Goal: Find specific page/section: Find specific page/section

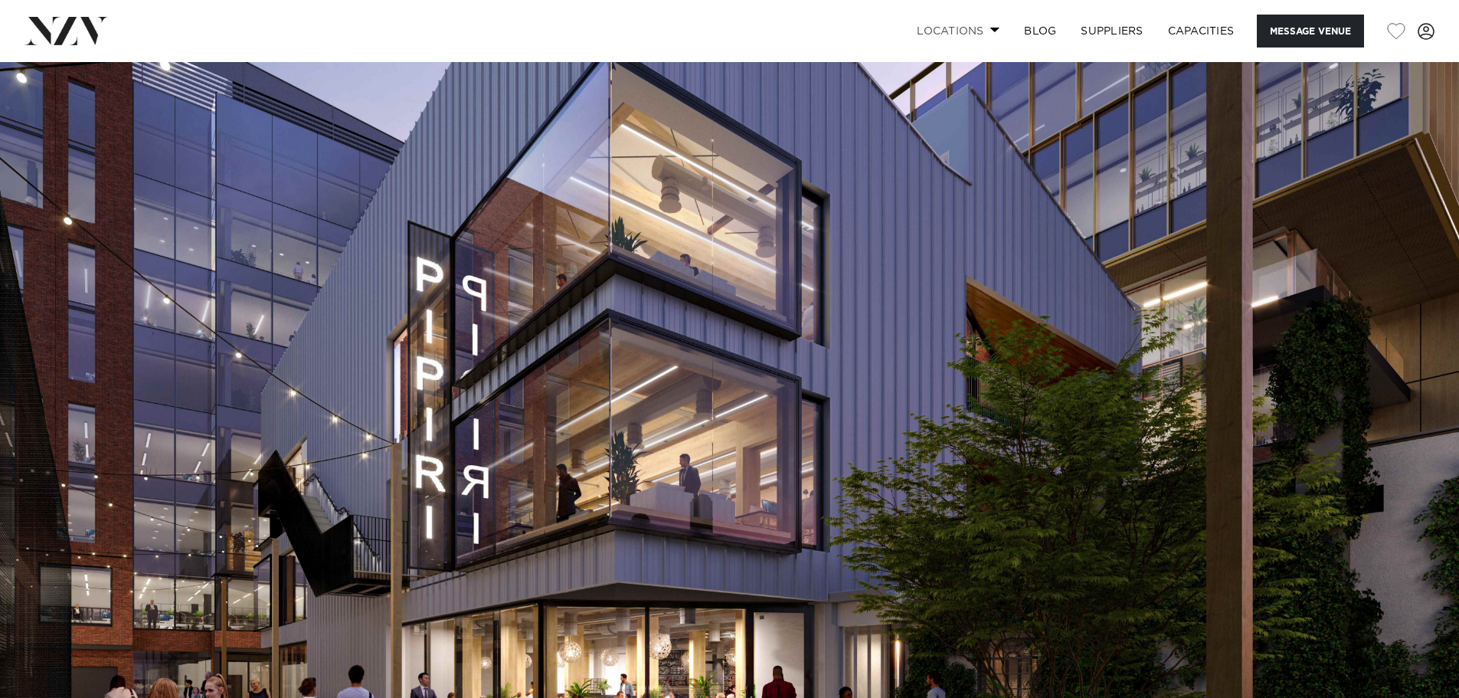
click at [963, 33] on link "Locations" at bounding box center [957, 31] width 107 height 33
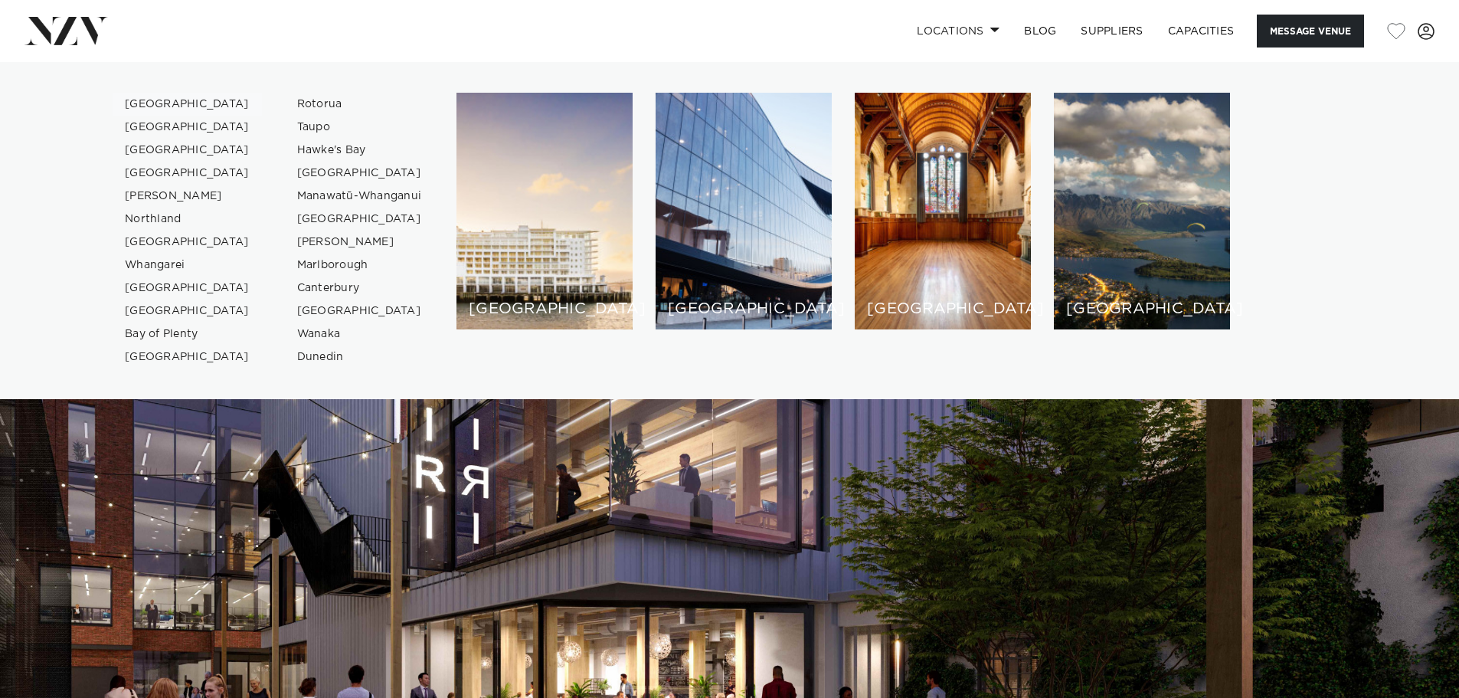
click at [154, 102] on link "[GEOGRAPHIC_DATA]" at bounding box center [187, 104] width 149 height 23
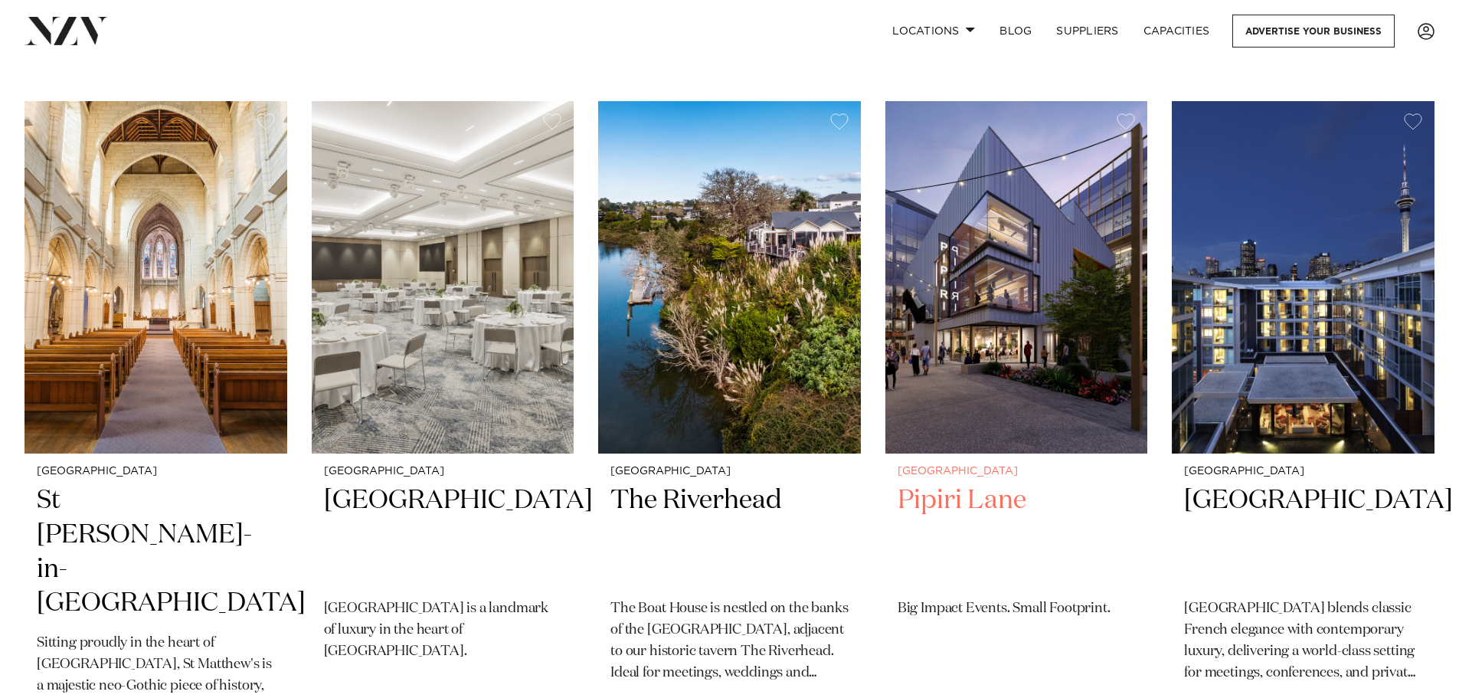
scroll to position [1302, 0]
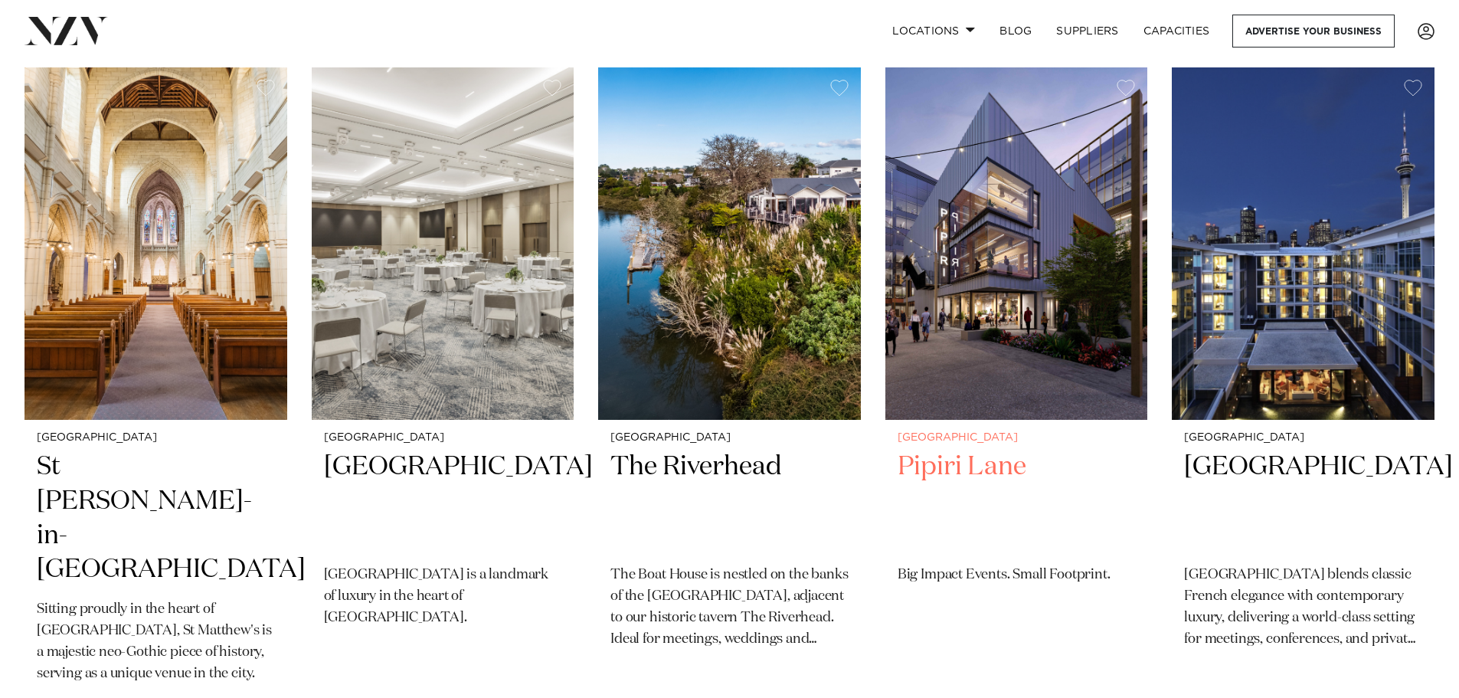
click at [964, 450] on h2 "Pipiri Lane" at bounding box center [1017, 501] width 238 height 103
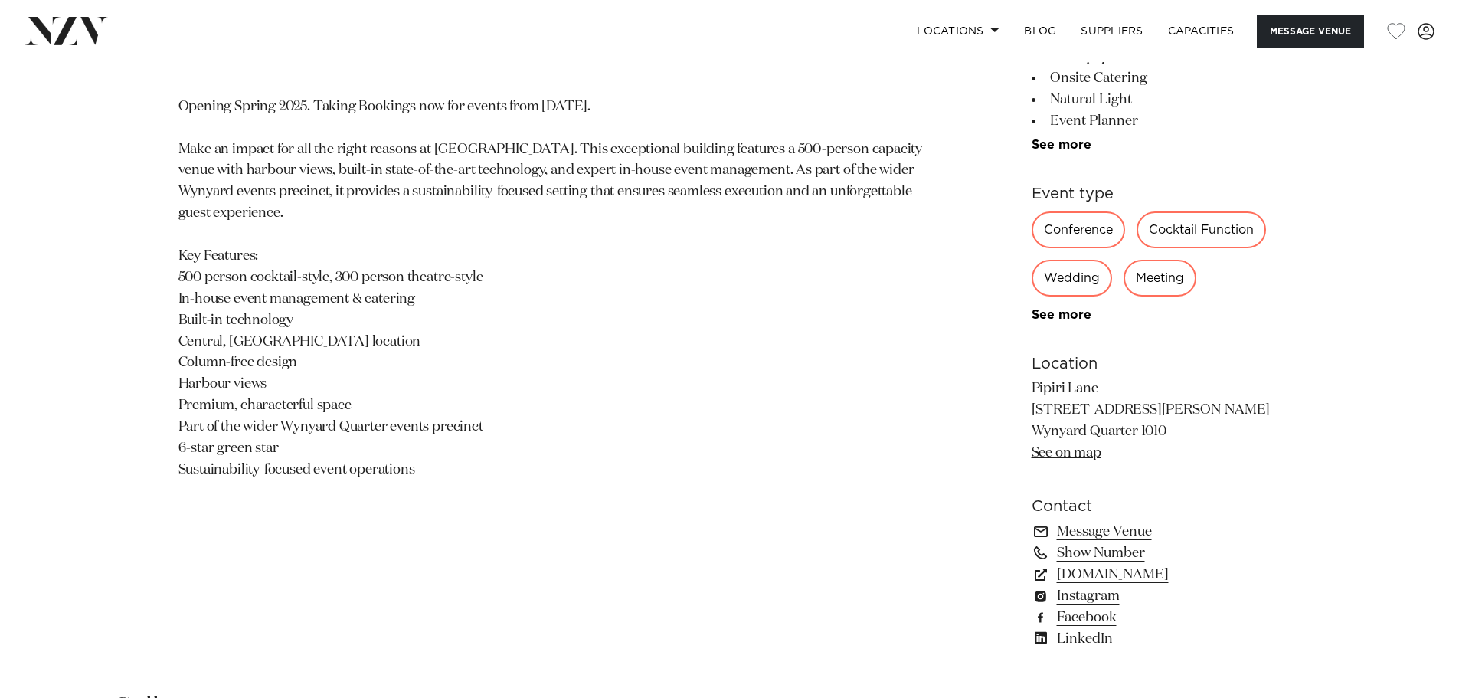
scroll to position [919, 0]
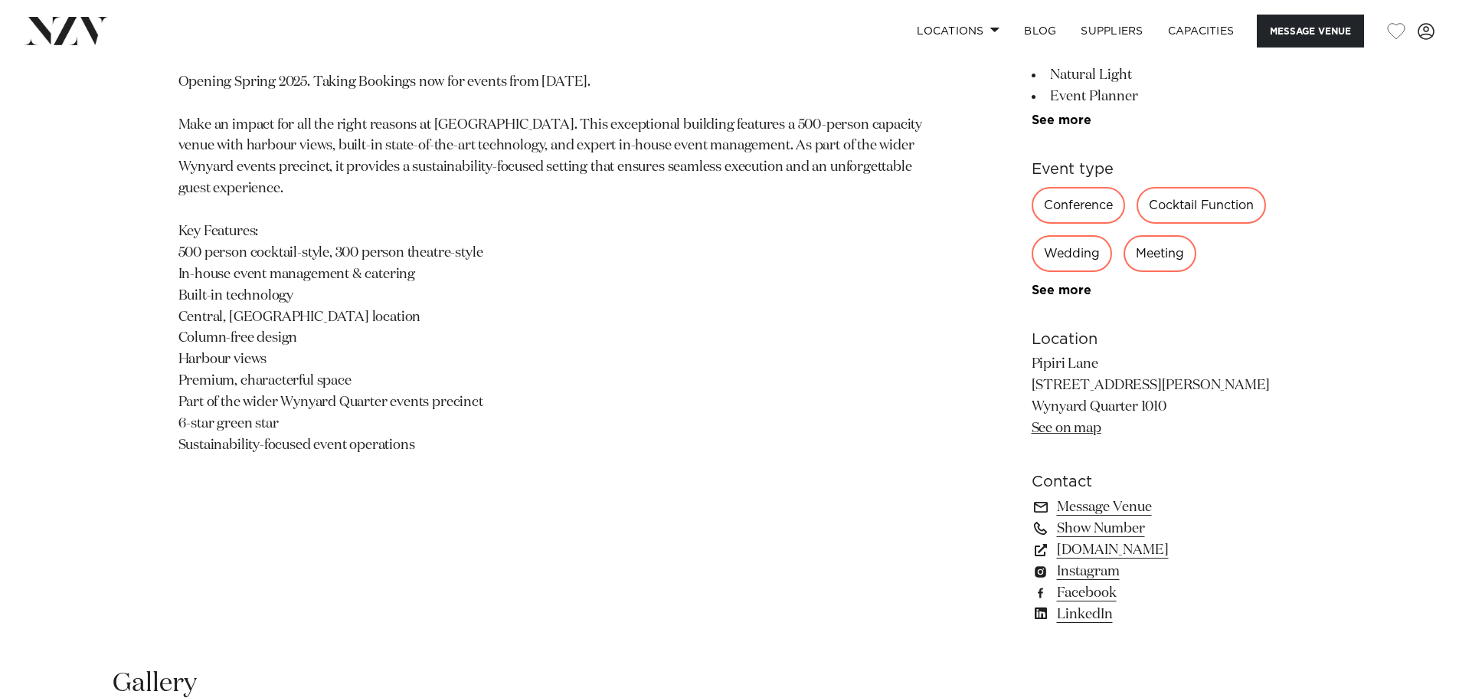
click at [1055, 427] on link "See on map" at bounding box center [1067, 428] width 70 height 14
